Goal: Check status: Check status

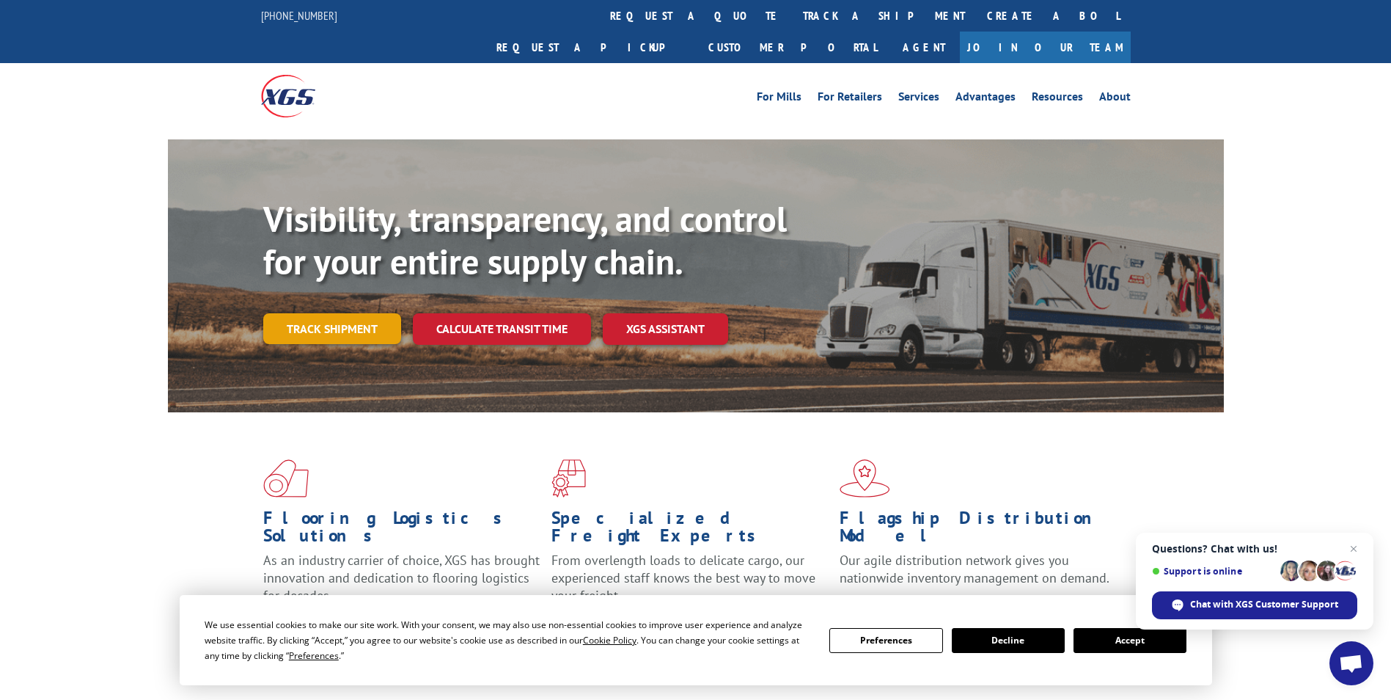
click at [356, 313] on link "Track shipment" at bounding box center [332, 328] width 138 height 31
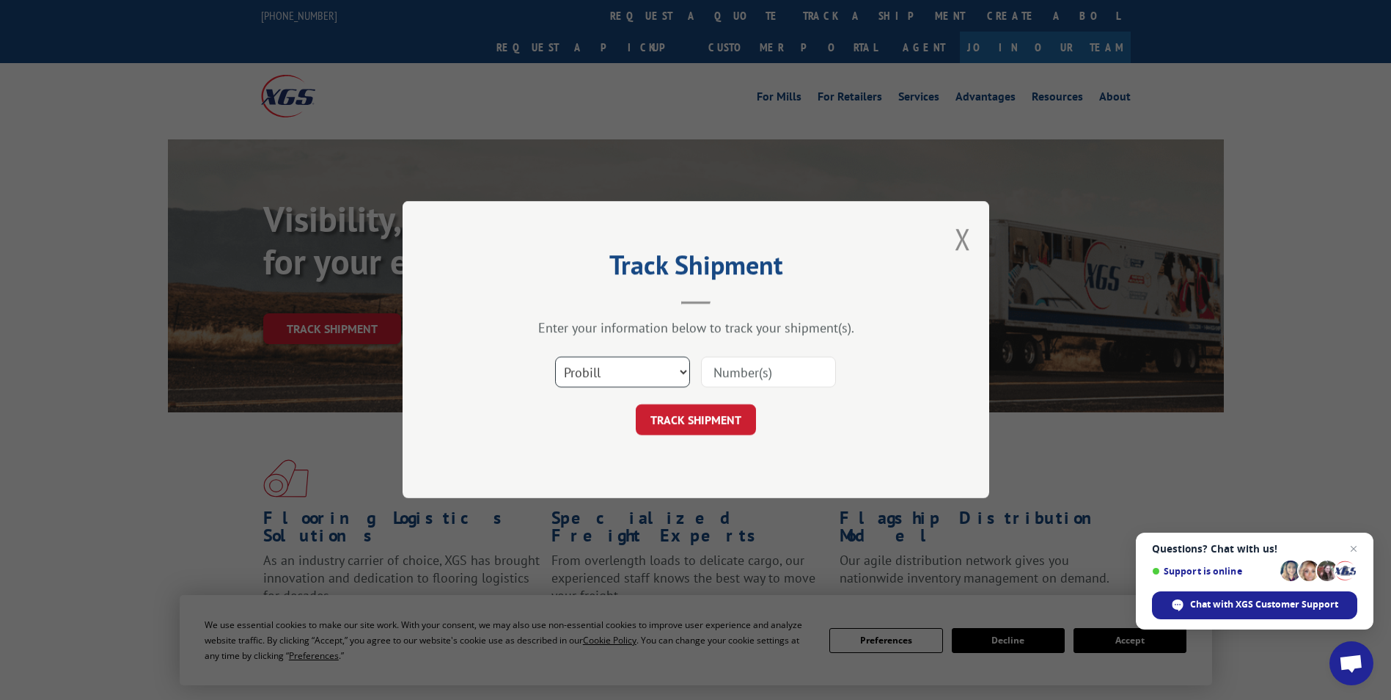
drag, startPoint x: 593, startPoint y: 379, endPoint x: 604, endPoint y: 378, distance: 10.4
click at [593, 379] on select "Select category... Probill BOL PO" at bounding box center [622, 372] width 135 height 31
select select "po"
click at [555, 357] on select "Select category... Probill BOL PO" at bounding box center [622, 372] width 135 height 31
click at [740, 370] on input at bounding box center [768, 372] width 135 height 31
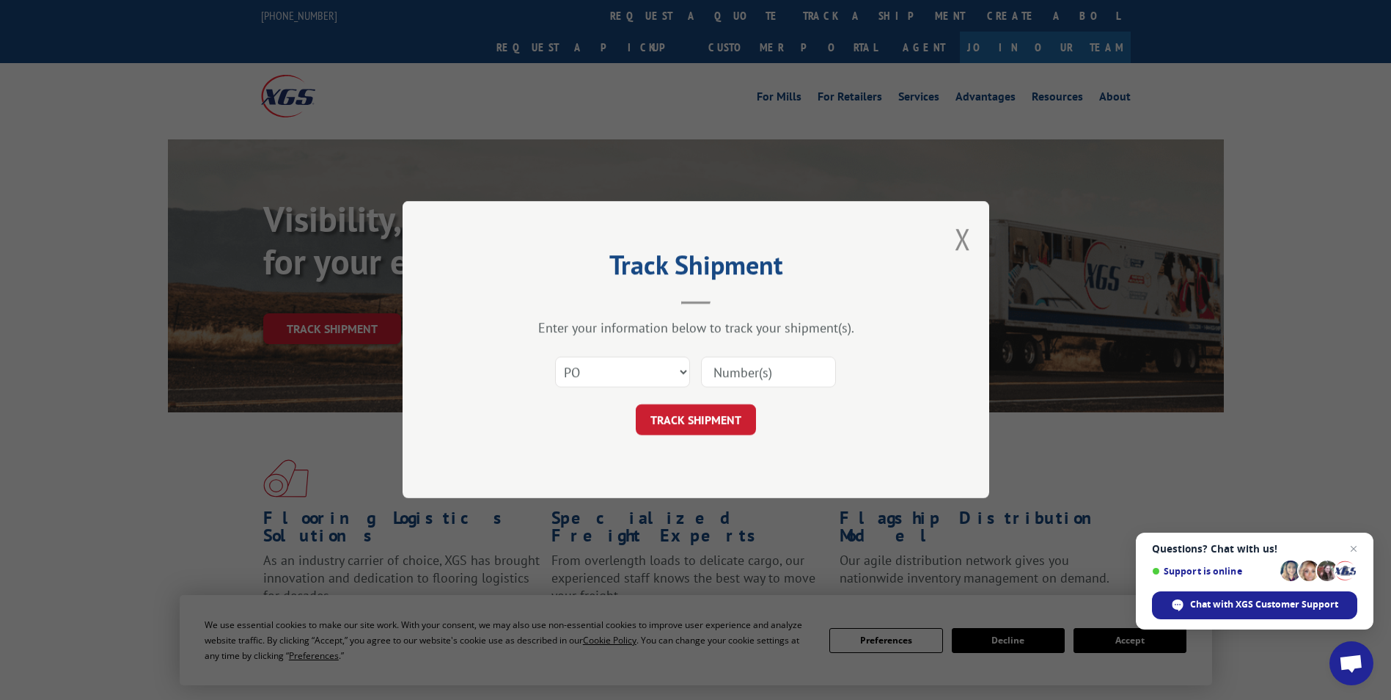
paste input "24533812"
type input "24533812"
click at [636, 405] on button "TRACK SHIPMENT" at bounding box center [696, 420] width 120 height 31
